Goal: Information Seeking & Learning: Learn about a topic

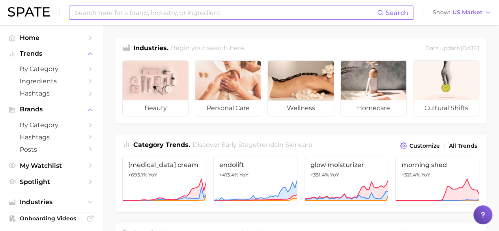
click at [200, 10] on input at bounding box center [225, 12] width 303 height 13
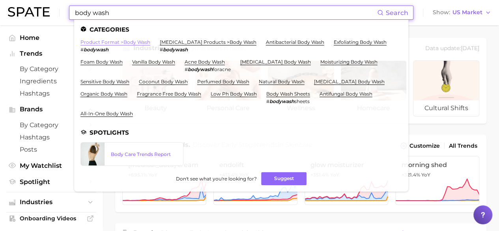
type input "body wash"
click at [97, 44] on link "product format > body wash" at bounding box center [115, 42] width 70 height 6
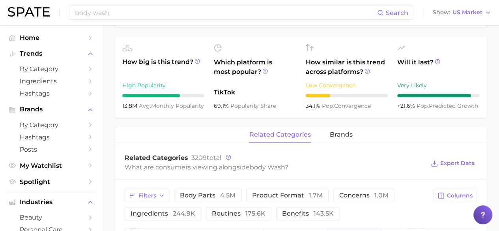
scroll to position [276, 0]
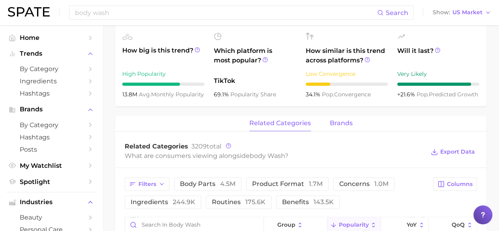
click at [336, 123] on span "brands" at bounding box center [341, 122] width 23 height 7
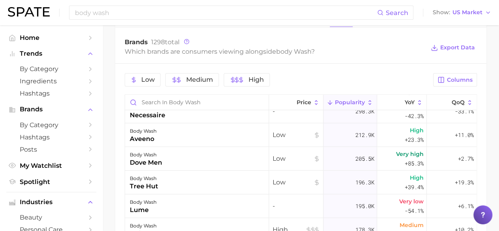
scroll to position [197, 0]
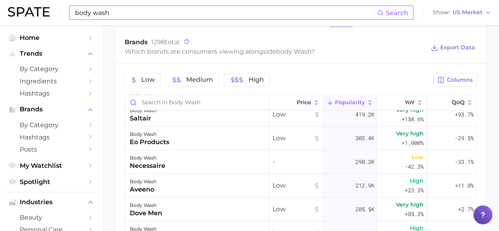
click at [136, 15] on input "body wash" at bounding box center [225, 12] width 303 height 13
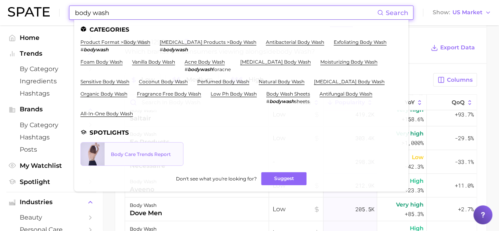
click at [101, 154] on div at bounding box center [93, 153] width 24 height 23
drag, startPoint x: 129, startPoint y: 11, endPoint x: 57, endPoint y: 11, distance: 72.6
click at [57, 11] on div "body wash Search Categories product format > body wash # bodywash [MEDICAL_DATA…" at bounding box center [249, 12] width 483 height 25
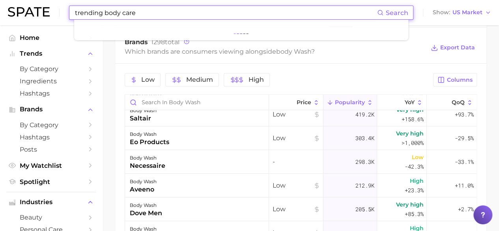
type input "trending body care"
